Goal: Information Seeking & Learning: Learn about a topic

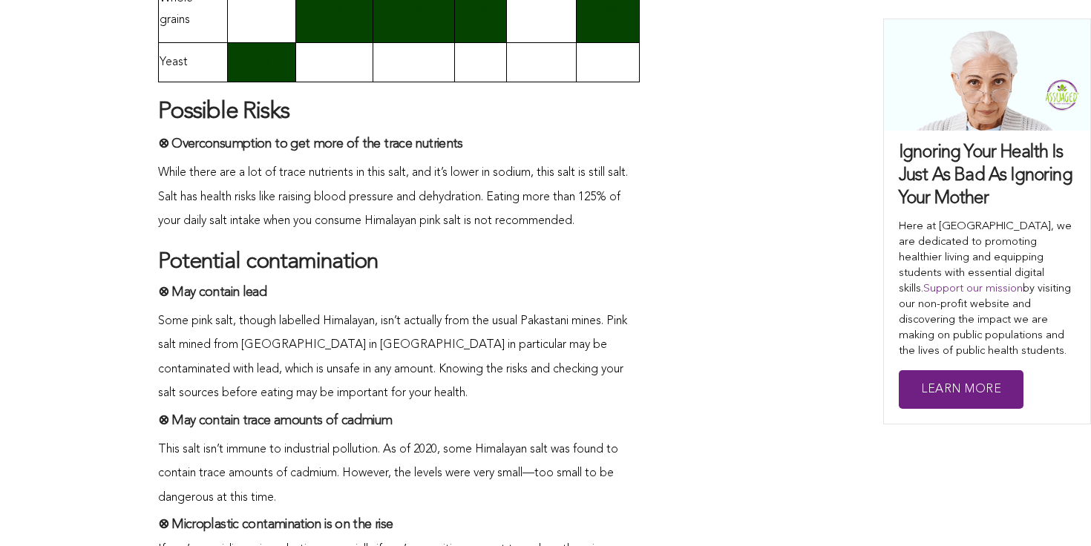
scroll to position [4130, 0]
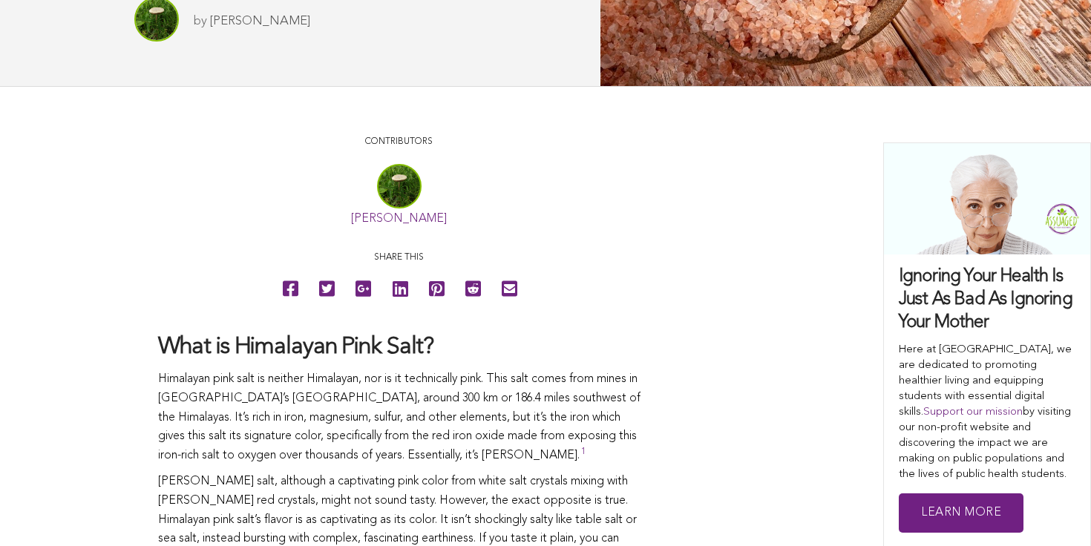
scroll to position [609, 0]
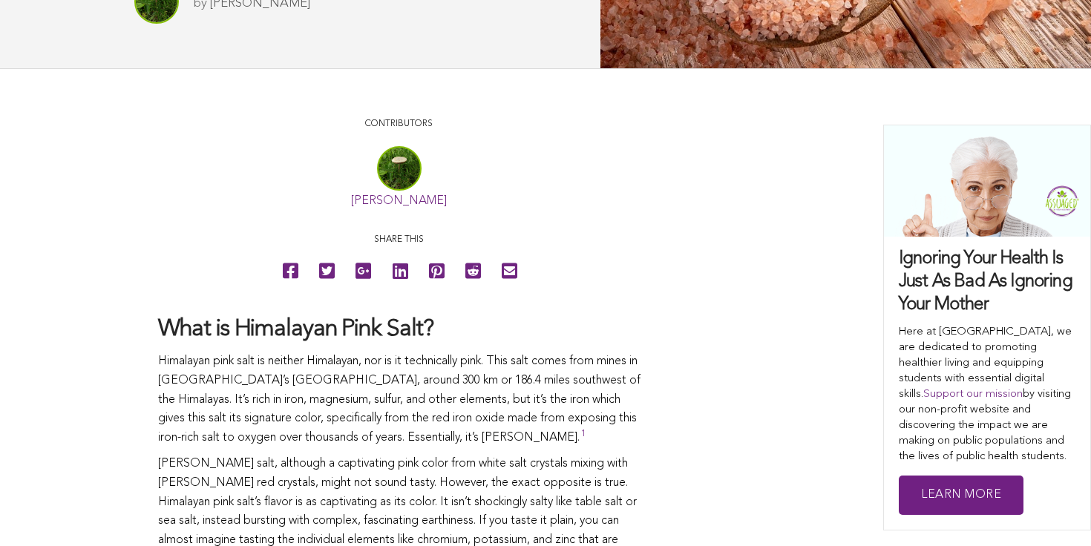
click at [235, 5] on link "[PERSON_NAME]" at bounding box center [260, 3] width 100 height 13
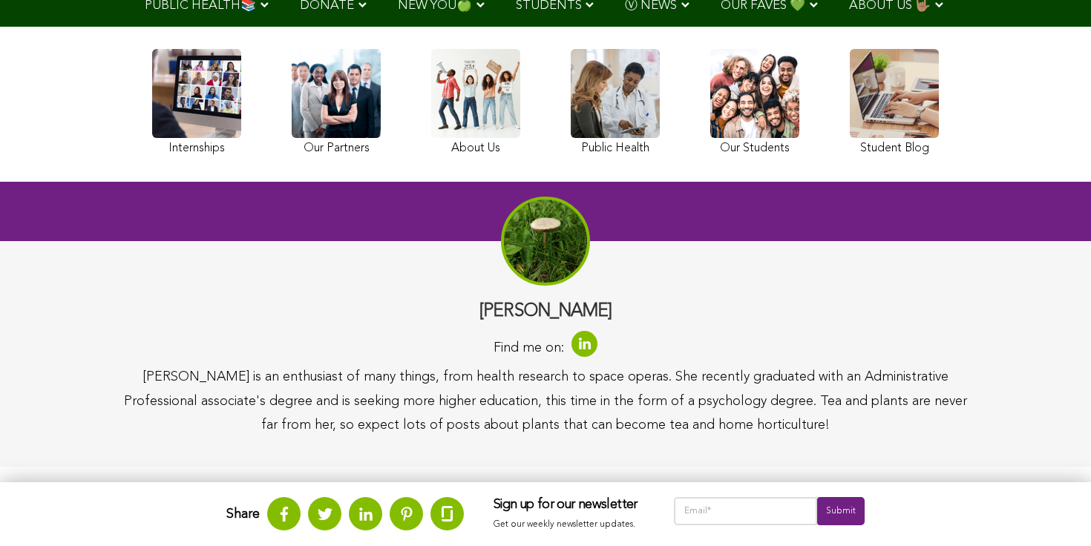
scroll to position [355, 0]
